Goal: Communication & Community: Answer question/provide support

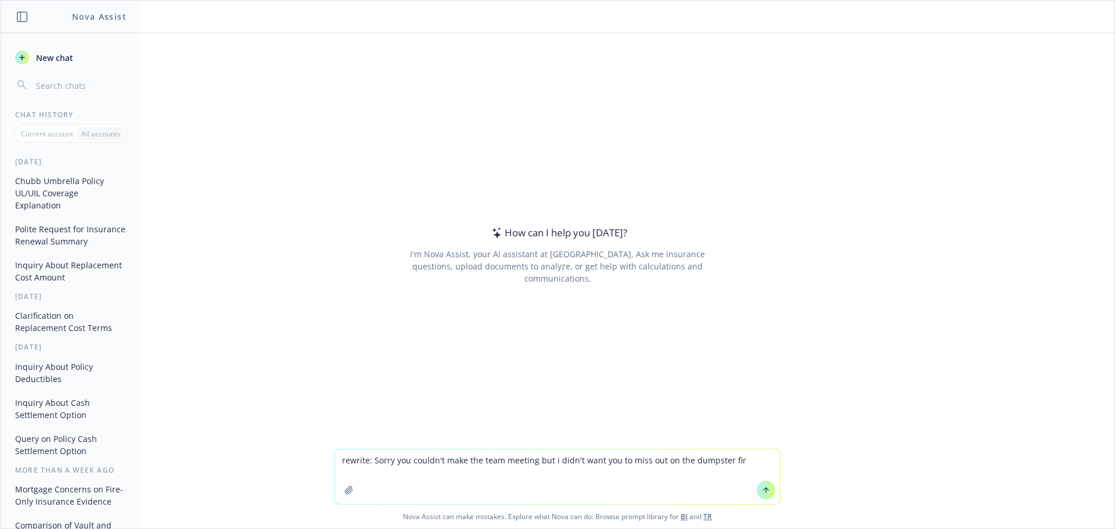
type textarea "rewrite: Sorry you couldn't make the team meeting but i didn't want you to miss…"
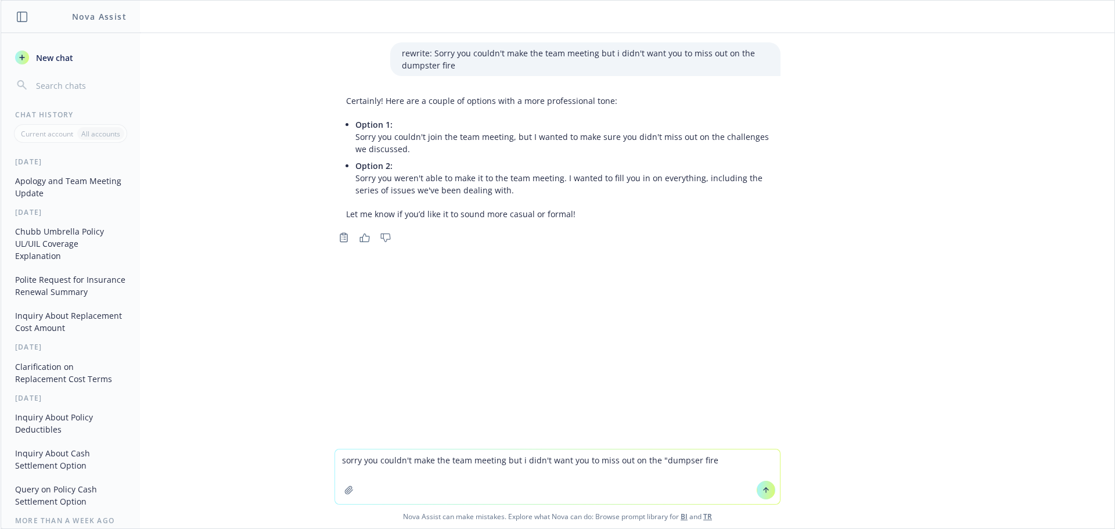
type textarea "sorry you couldn't make the team meeting but i didn't want you to miss out on t…"
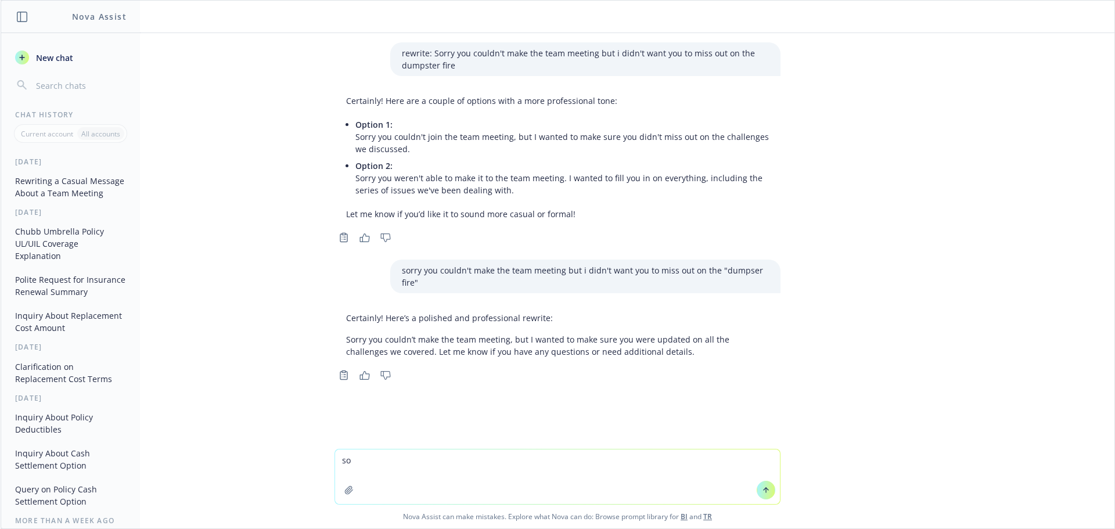
type textarea "s"
type textarea "the dumpster fire is a plush toy not a challenge"
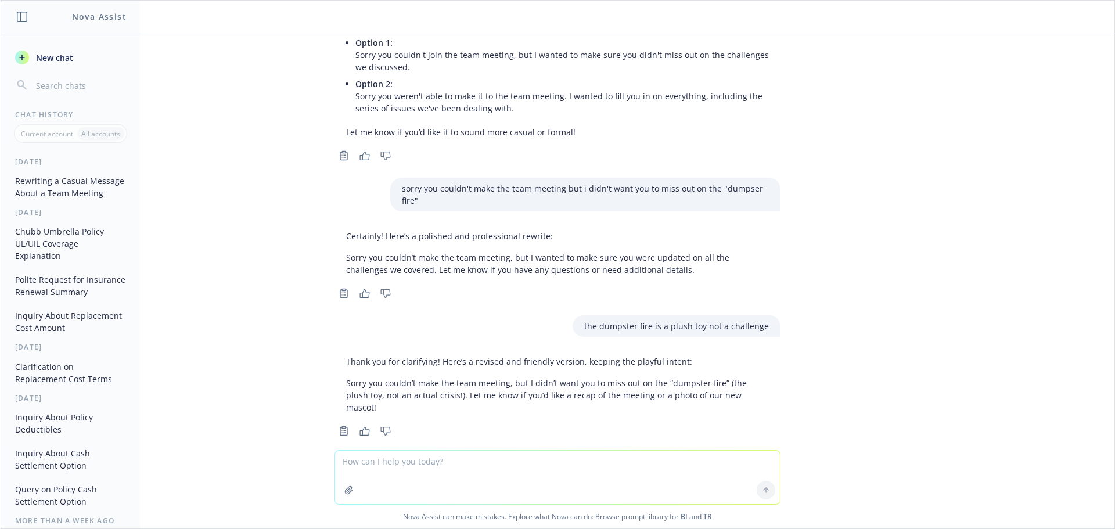
scroll to position [87, 0]
